Goal: Information Seeking & Learning: Learn about a topic

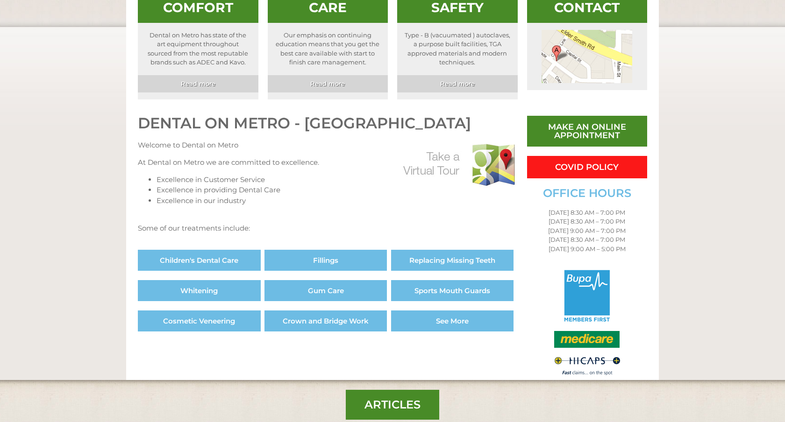
scroll to position [359, 0]
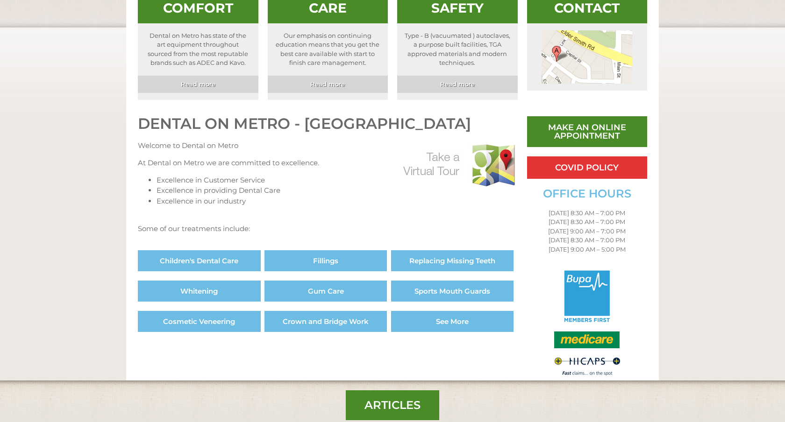
click at [614, 164] on span "COVID Policy" at bounding box center [587, 168] width 64 height 8
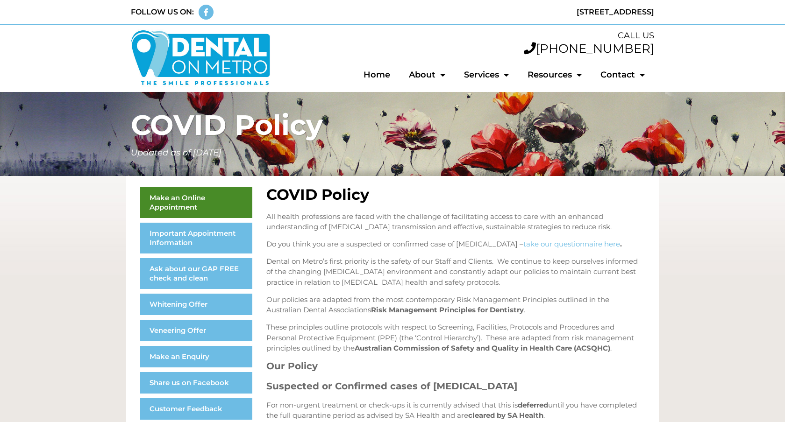
click at [624, 213] on p "All health professions are faced with the challenge of facilitating access to c…" at bounding box center [455, 222] width 378 height 21
